Goal: Information Seeking & Learning: Learn about a topic

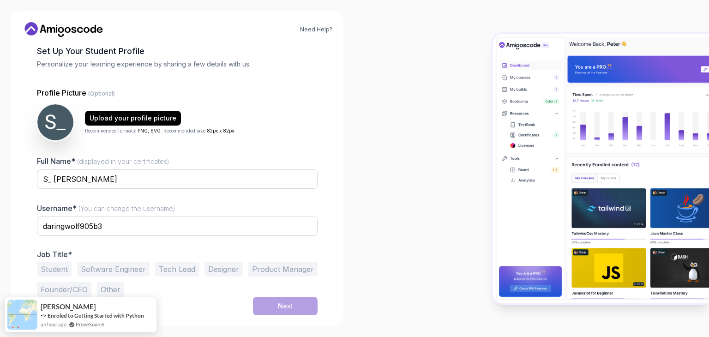
scroll to position [48, 0]
click at [151, 230] on input "daringwolf905b3" at bounding box center [177, 225] width 281 height 19
type input "d"
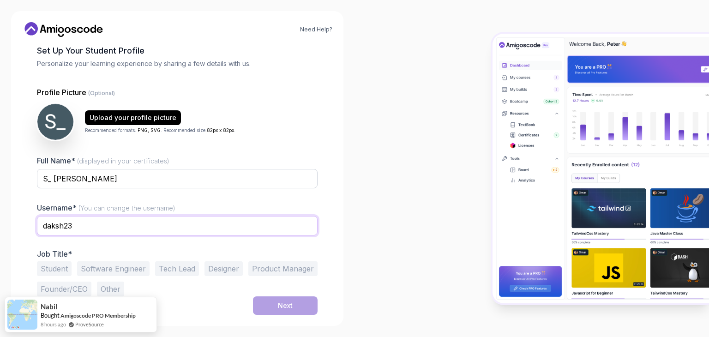
type input "daksh23"
click at [59, 271] on button "Student" at bounding box center [54, 268] width 35 height 15
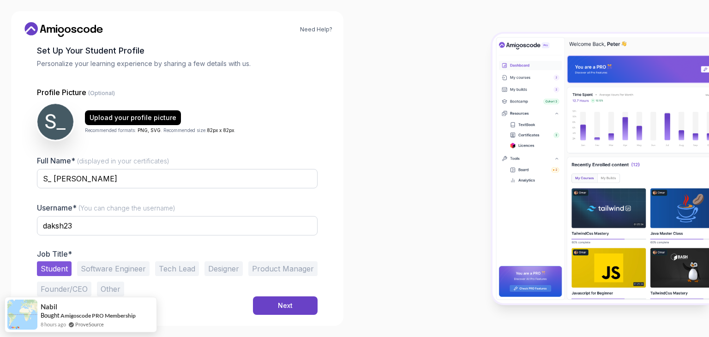
click at [121, 264] on button "Software Engineer" at bounding box center [113, 268] width 72 height 15
click at [60, 266] on button "Student" at bounding box center [54, 268] width 35 height 15
click at [309, 308] on button "Next" at bounding box center [285, 305] width 65 height 18
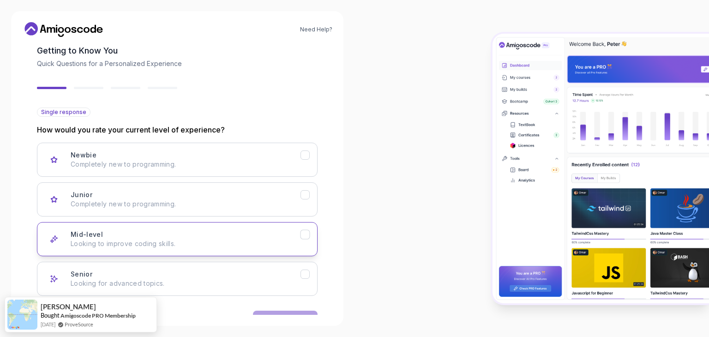
click at [168, 245] on p "Looking to improve coding skills." at bounding box center [186, 243] width 230 height 9
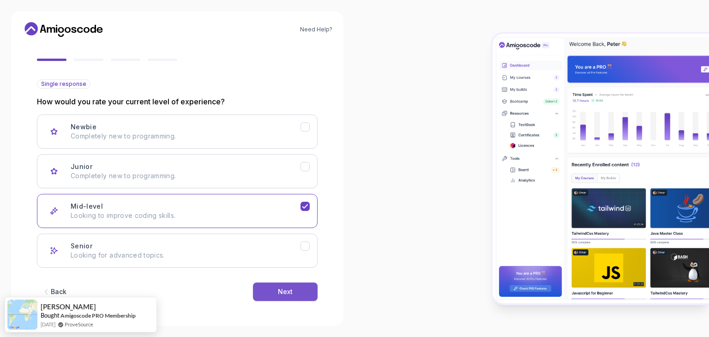
click at [294, 295] on button "Next" at bounding box center [285, 292] width 65 height 18
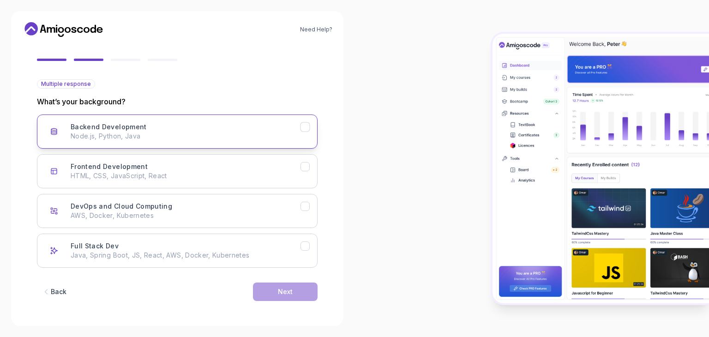
click at [124, 135] on p "Node.js, Python, Java" at bounding box center [186, 136] width 230 height 9
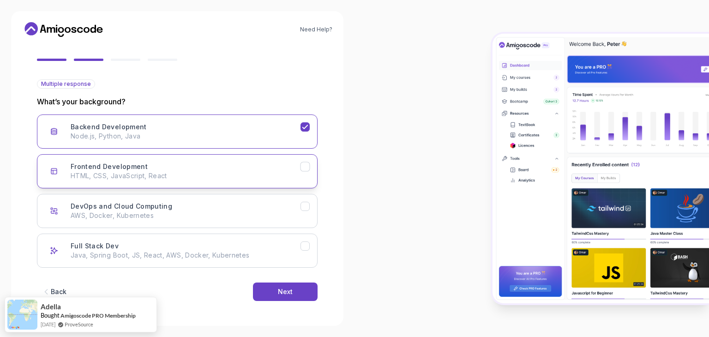
click at [181, 175] on p "HTML, CSS, JavaScript, React" at bounding box center [186, 175] width 230 height 9
click at [275, 289] on button "Next" at bounding box center [285, 292] width 65 height 18
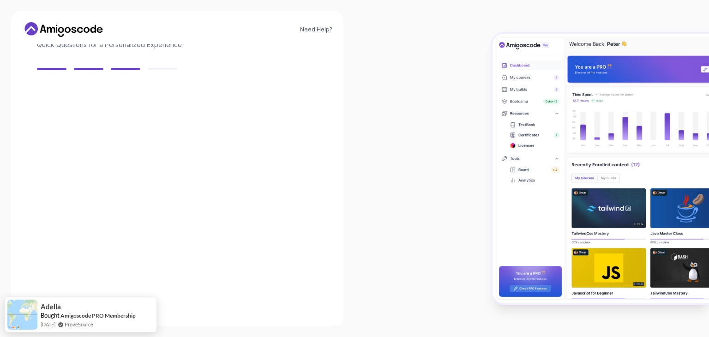
scroll to position [66, 0]
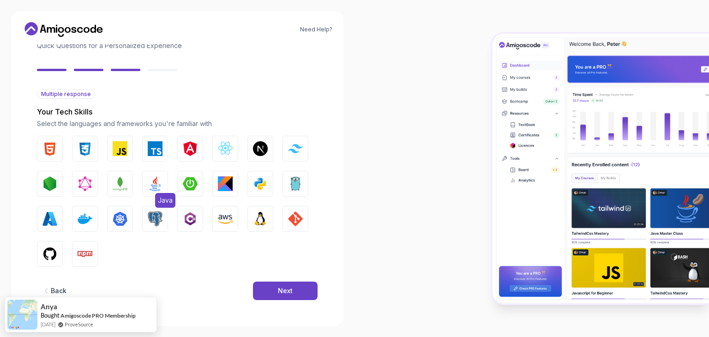
click at [146, 191] on button "Java" at bounding box center [155, 184] width 26 height 26
click at [50, 152] on img "button" at bounding box center [49, 148] width 15 height 15
click at [254, 222] on img "button" at bounding box center [260, 218] width 15 height 15
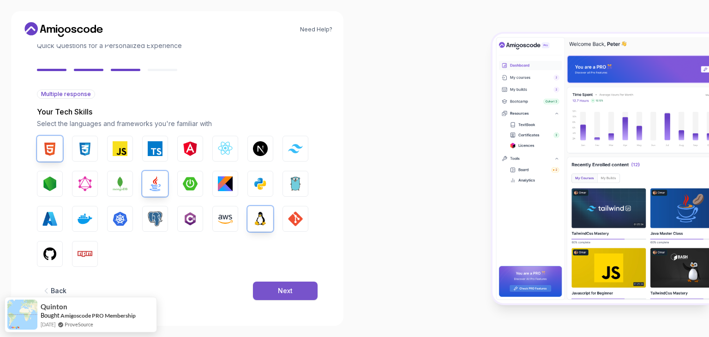
click at [282, 293] on div "Next" at bounding box center [285, 290] width 15 height 9
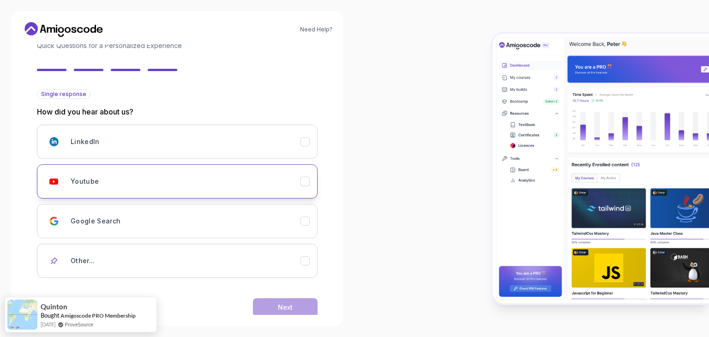
click at [179, 196] on button "Youtube" at bounding box center [177, 181] width 281 height 34
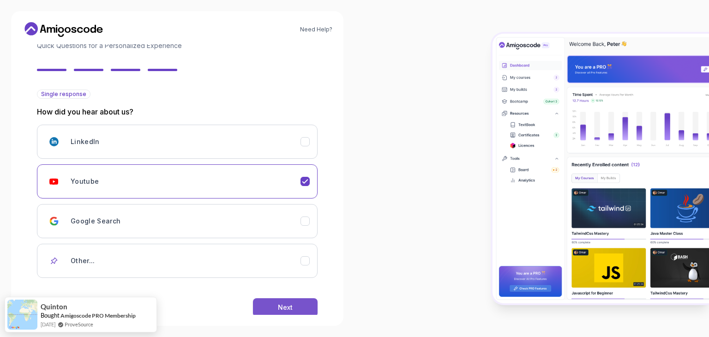
click at [261, 300] on button "Next" at bounding box center [285, 307] width 65 height 18
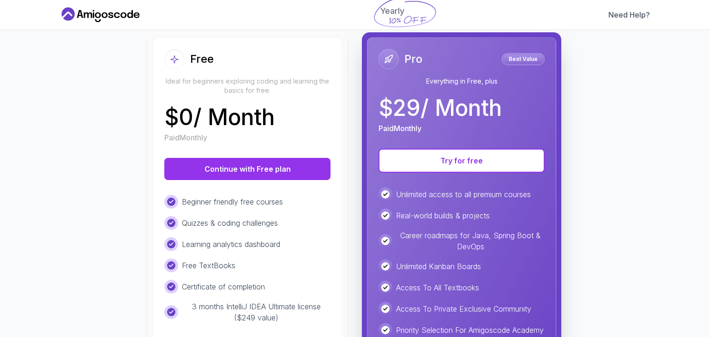
scroll to position [98, 0]
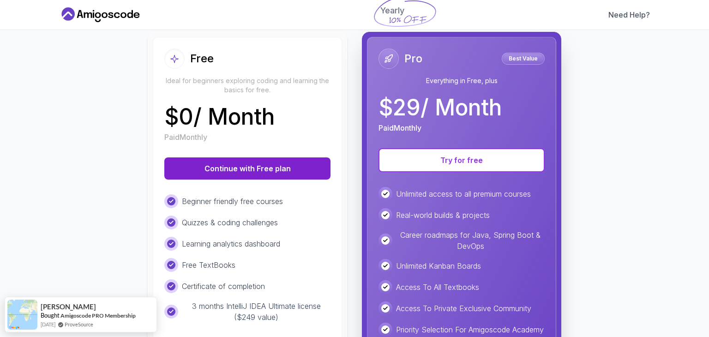
click at [266, 176] on button "Continue with Free plan" at bounding box center [247, 168] width 166 height 22
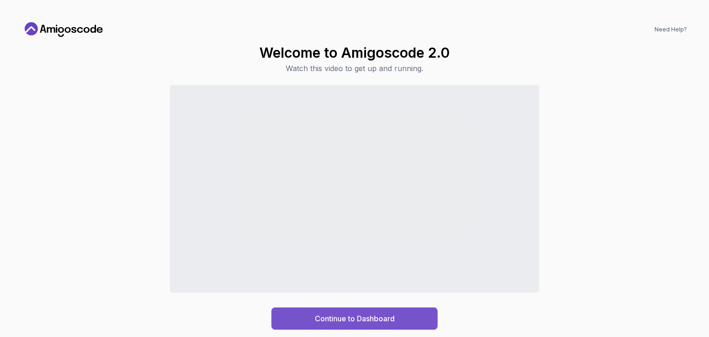
click at [380, 314] on div "Continue to Dashboard" at bounding box center [355, 318] width 80 height 11
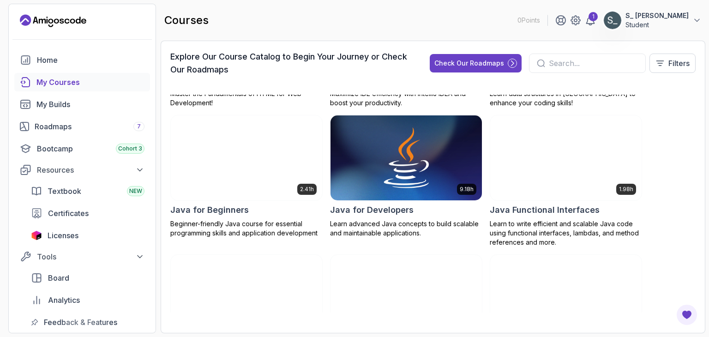
scroll to position [656, 0]
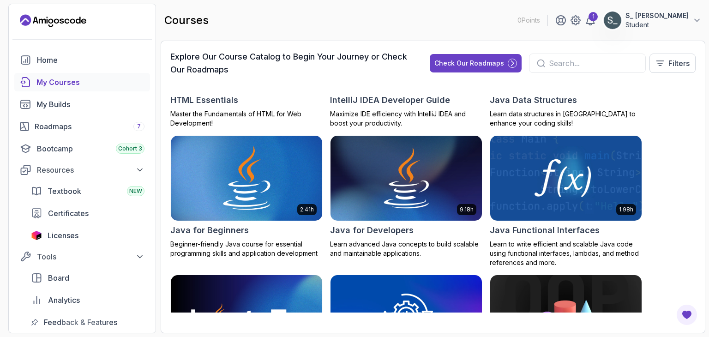
click at [270, 194] on img at bounding box center [246, 178] width 159 height 89
